Goal: Find specific page/section: Find specific page/section

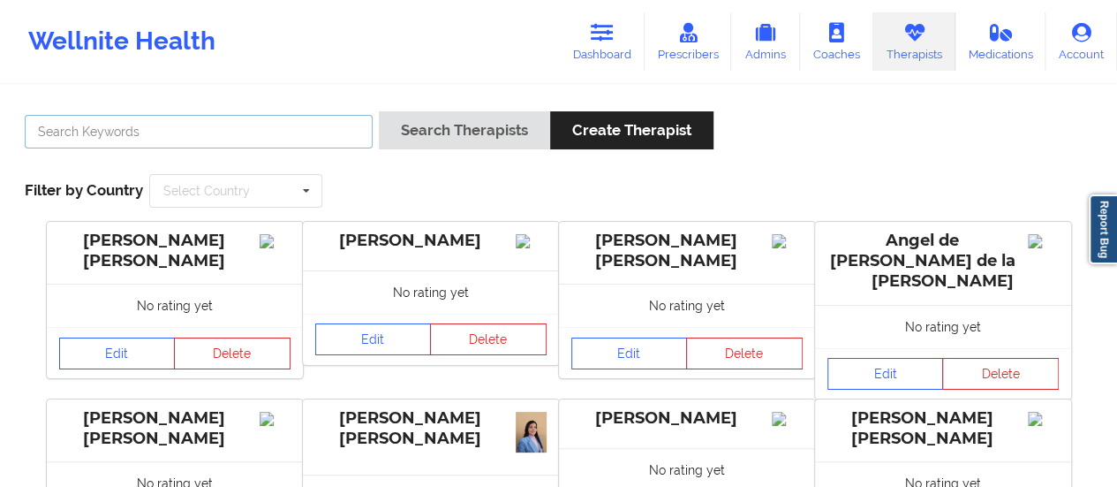
click at [255, 124] on input "text" at bounding box center [199, 132] width 348 height 34
type input "[PERSON_NAME]"
click at [379, 111] on button "Search Therapists" at bounding box center [464, 130] width 171 height 38
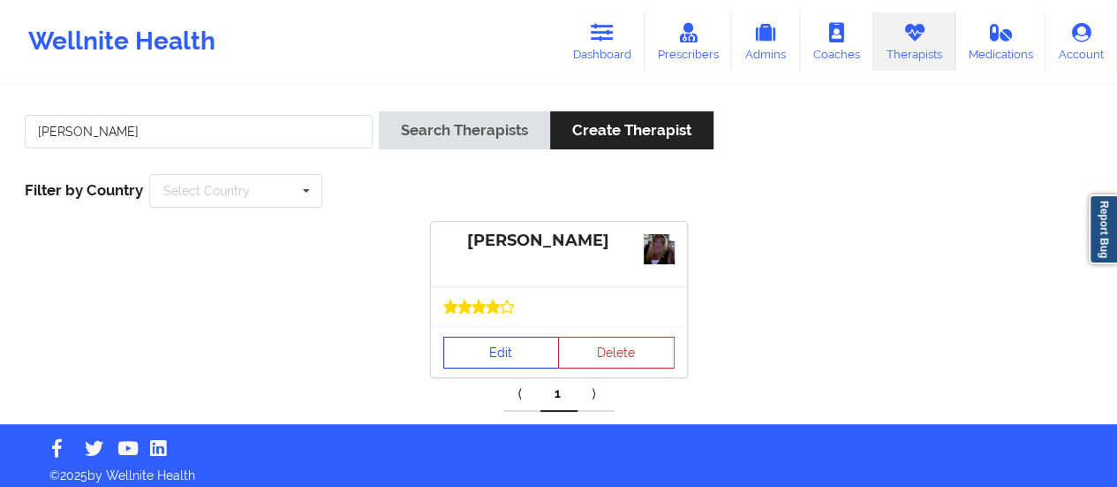
click at [459, 346] on link "Edit" at bounding box center [501, 352] width 117 height 32
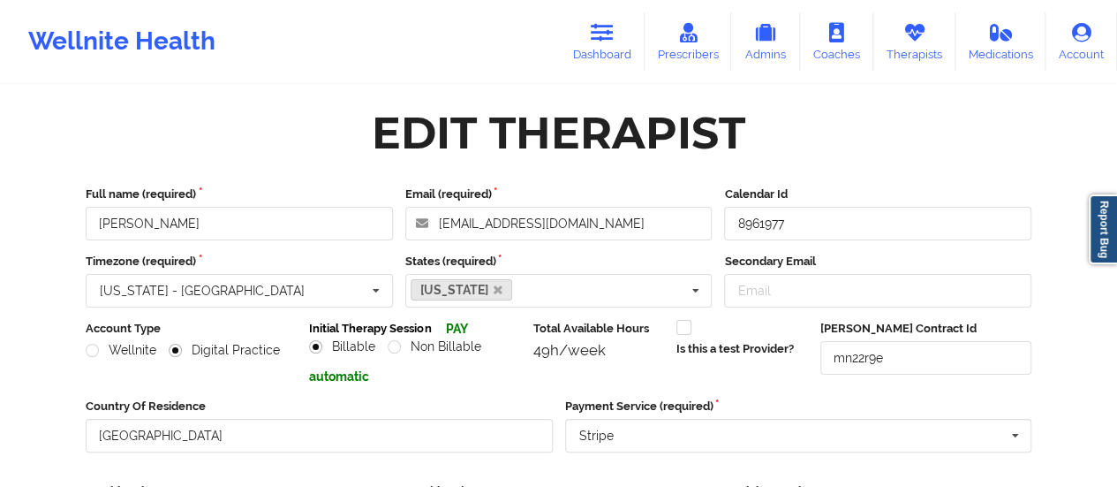
scroll to position [318, 0]
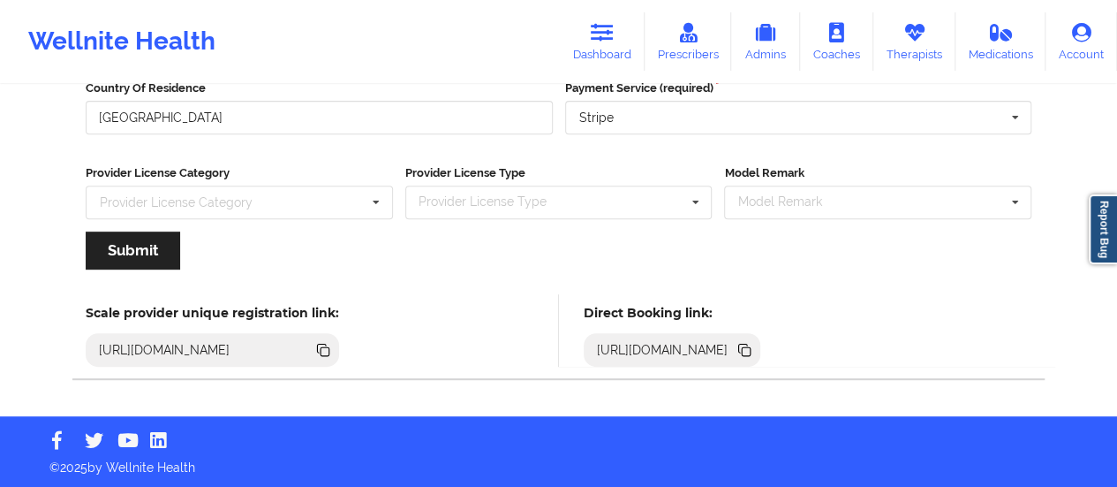
click at [754, 344] on icon at bounding box center [744, 349] width 19 height 19
